Goal: Information Seeking & Learning: Learn about a topic

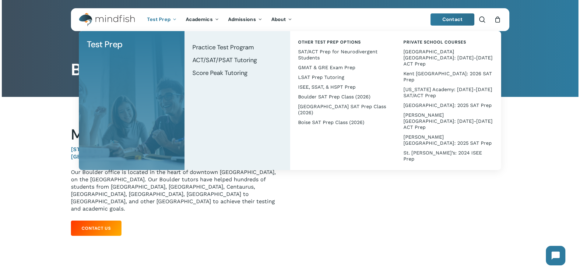
click at [173, 19] on icon "Main Menu" at bounding box center [174, 19] width 2 height 5
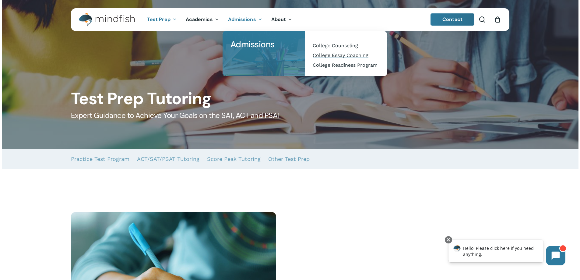
click at [339, 55] on span "College Essay Coaching" at bounding box center [341, 55] width 56 height 6
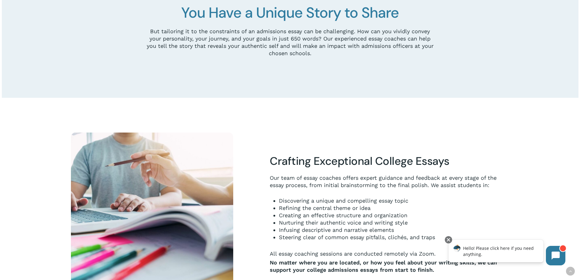
scroll to position [122, 0]
